Goal: Obtain resource: Download file/media

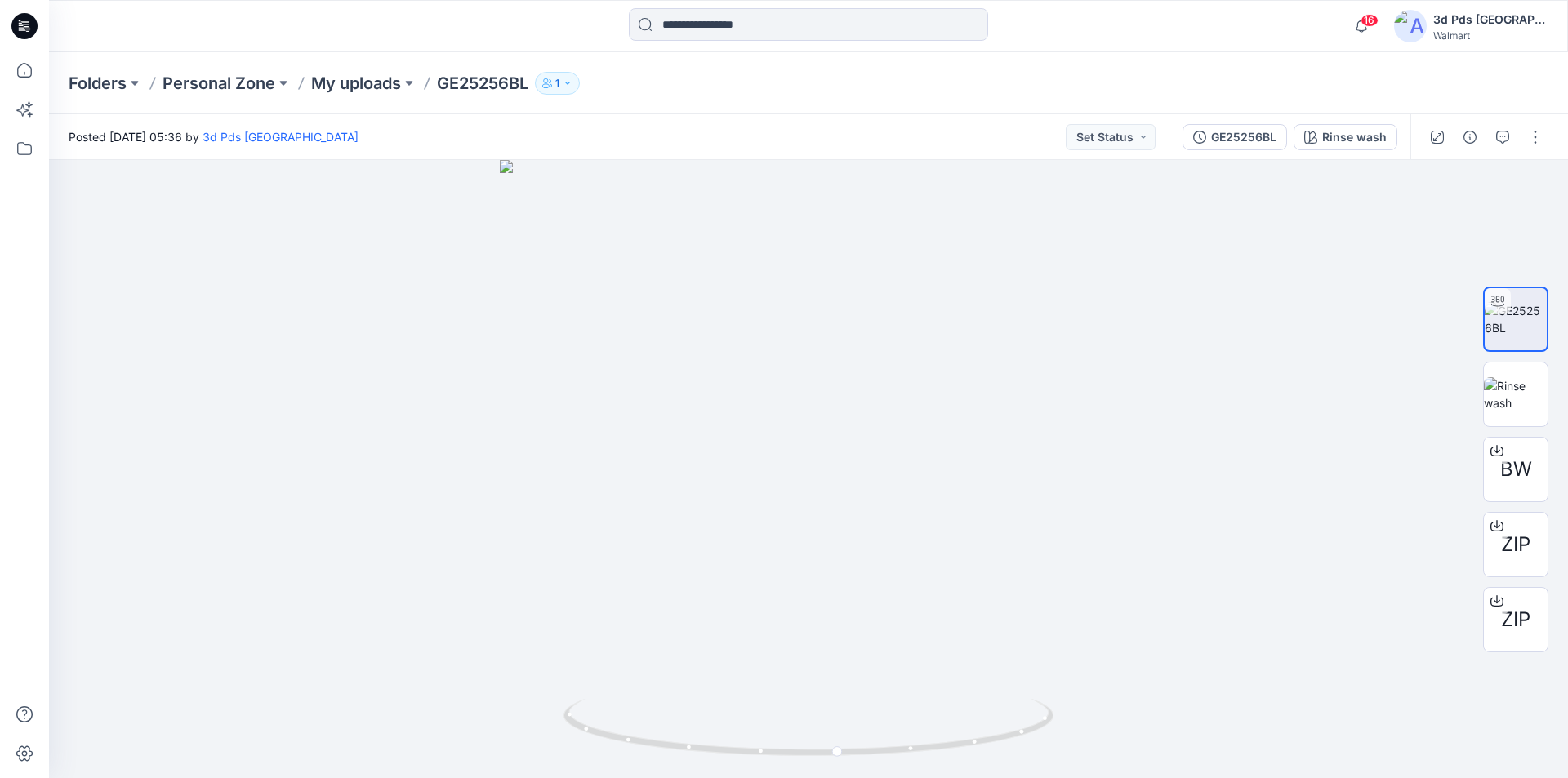
click at [21, 28] on icon at bounding box center [21, 27] width 6 height 1
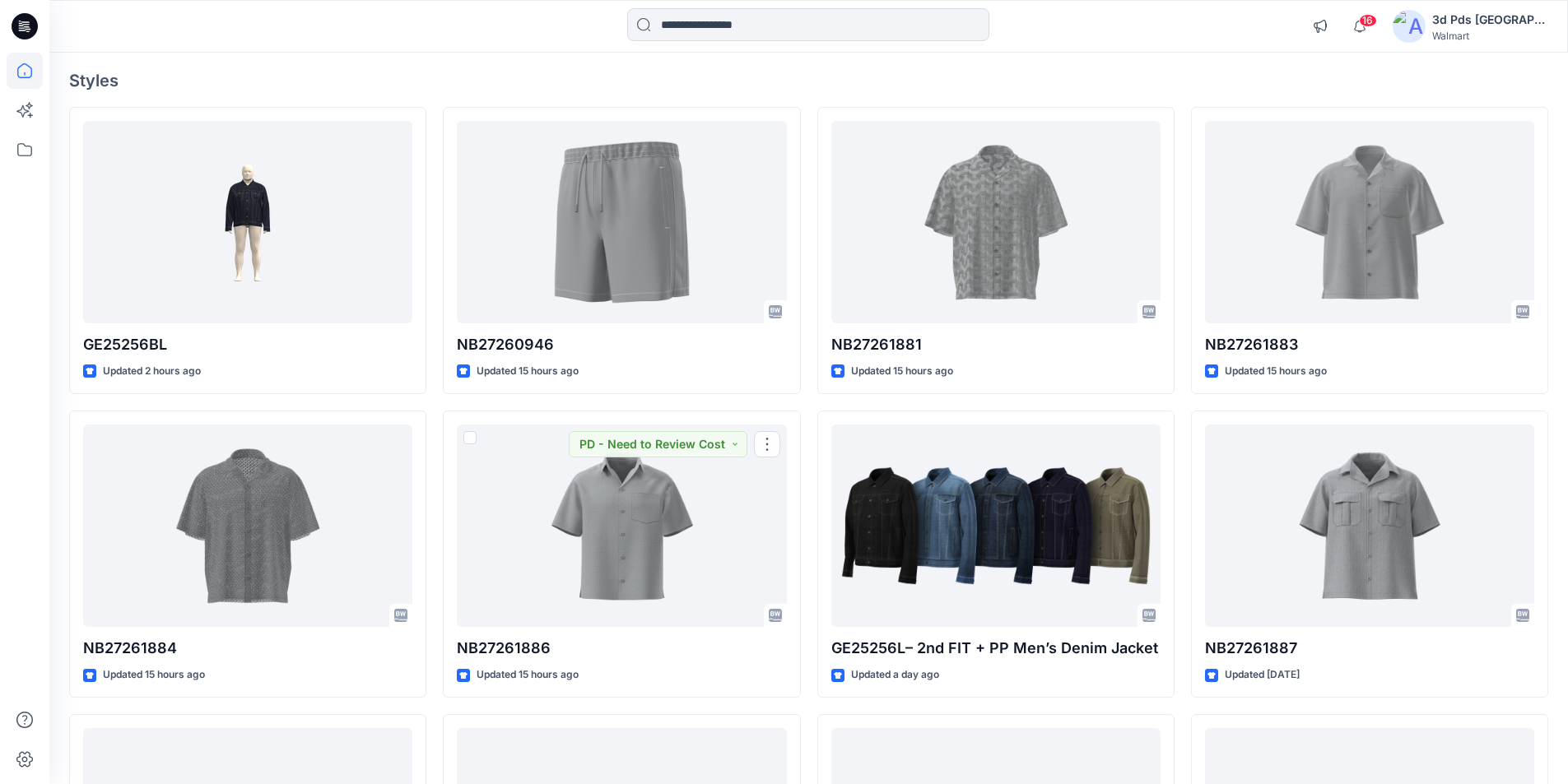
scroll to position [322, 0]
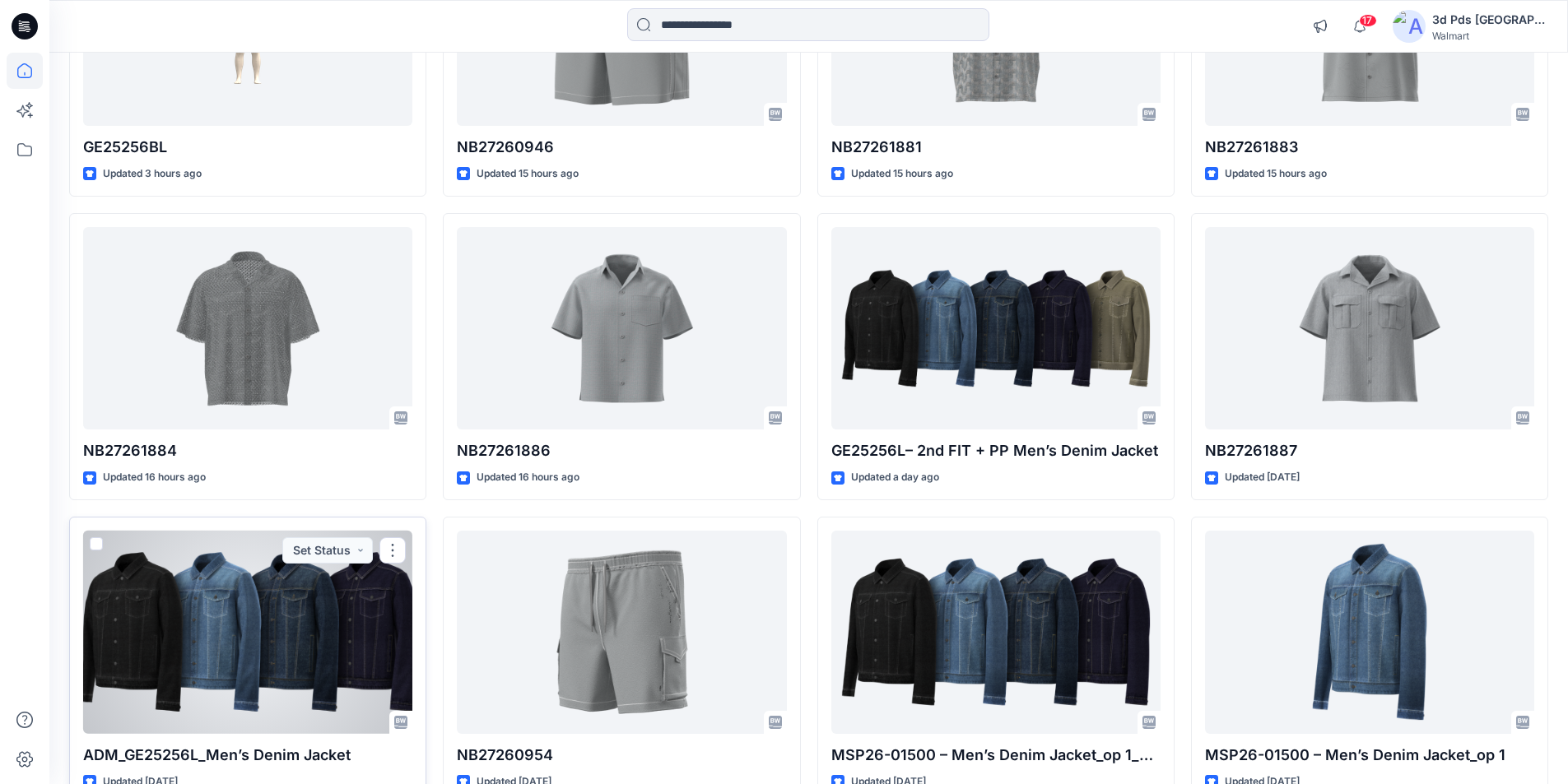
click at [222, 576] on div at bounding box center [248, 632] width 330 height 203
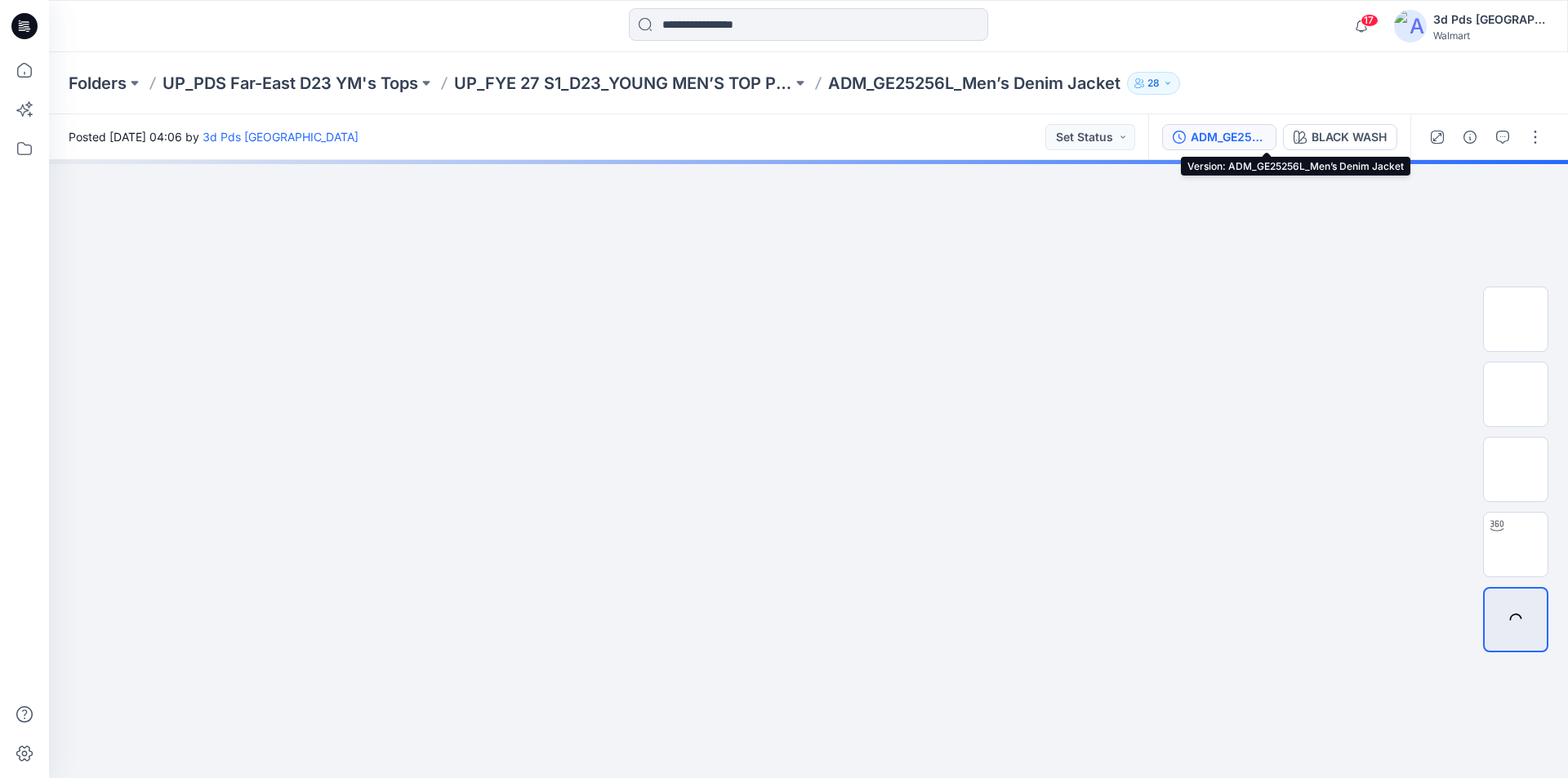
click at [1266, 138] on div "ADM_GE25256L_Men’s Denim Jacket" at bounding box center [1228, 136] width 75 height 18
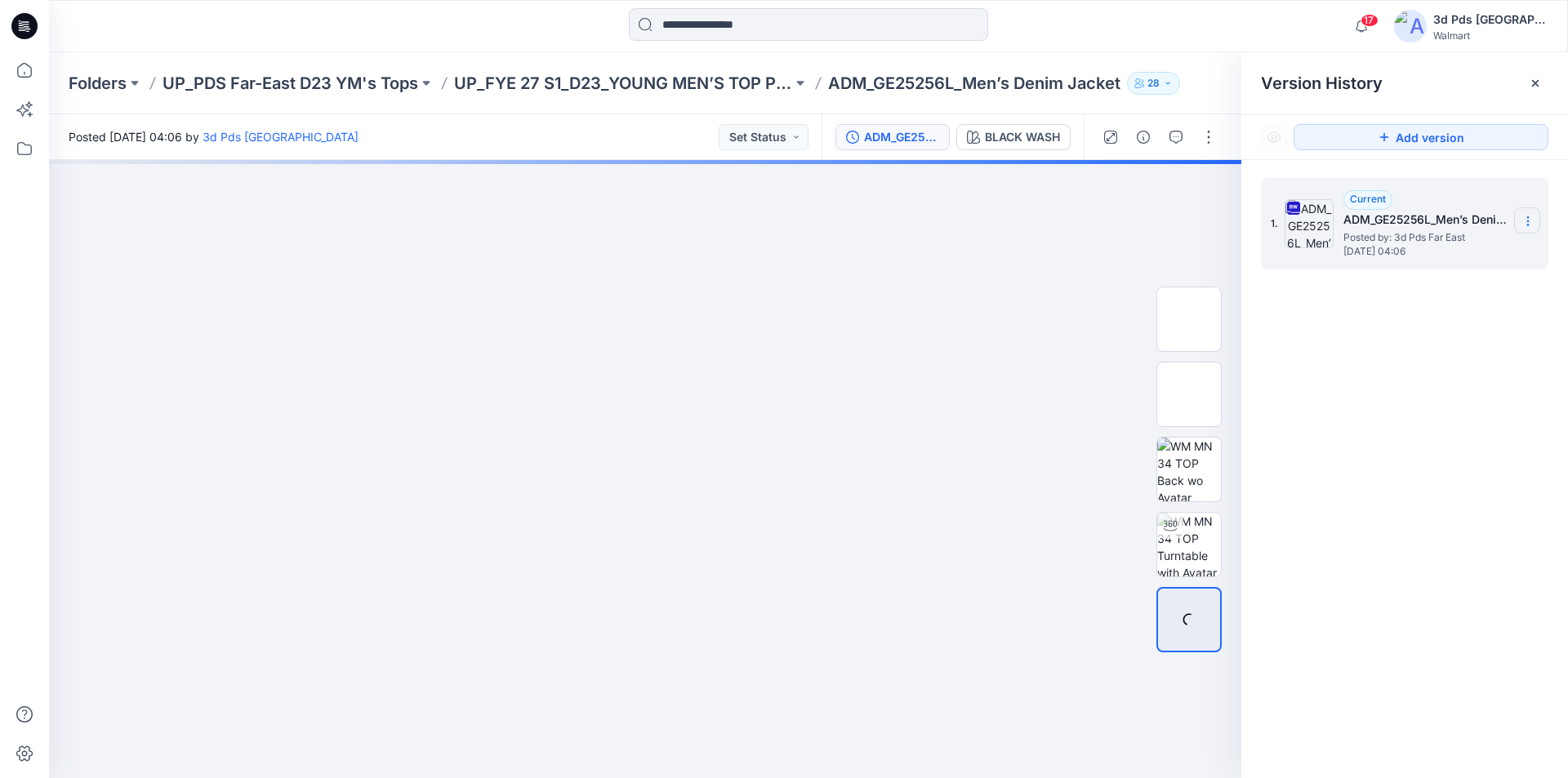
click at [1528, 226] on icon at bounding box center [1527, 225] width 1 height 1
click at [1448, 254] on span "Download Source BW File" at bounding box center [1445, 253] width 137 height 19
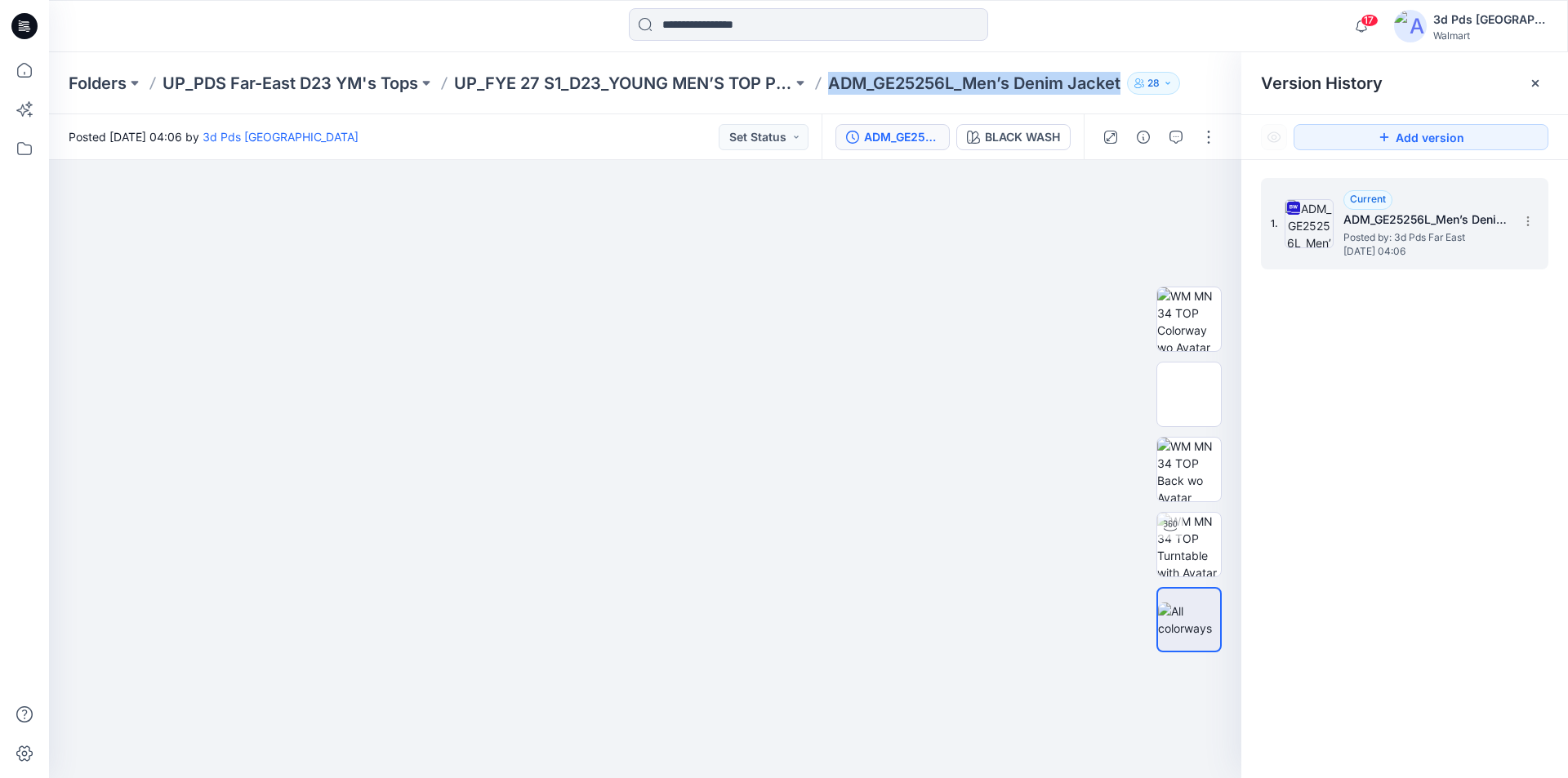
drag, startPoint x: 1114, startPoint y: 82, endPoint x: 820, endPoint y: 94, distance: 294.2
click at [820, 94] on div "Folders UP_PDS Far-East D23 YM's Tops UP_FYE 27 S1_D23_YOUNG MEN’S TOP PDS/FAR …" at bounding box center [745, 83] width 1352 height 23
copy p "ADM_GE25256L_Men’s Denim Jacket"
